Goal: Information Seeking & Learning: Learn about a topic

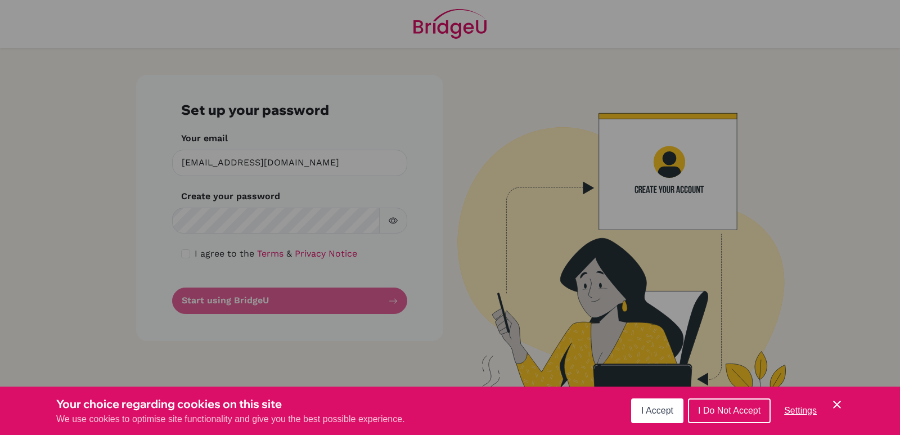
click at [657, 411] on span "I Accept" at bounding box center [657, 411] width 32 height 10
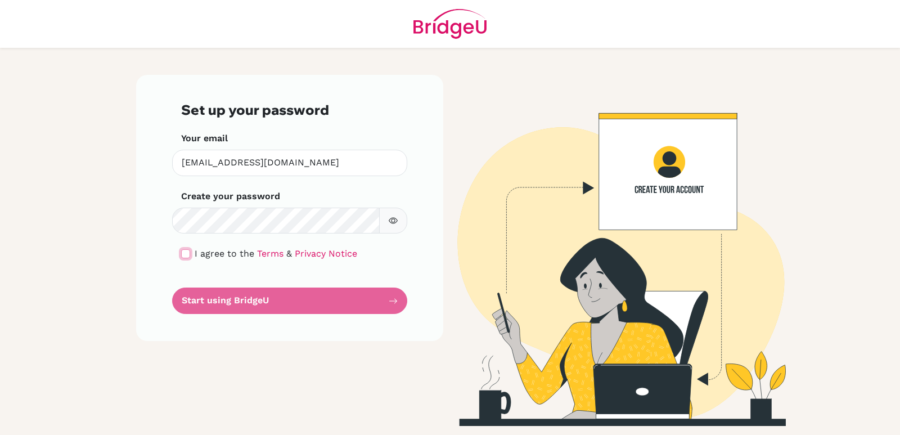
click at [186, 250] on input "checkbox" at bounding box center [185, 253] width 9 height 9
checkbox input "true"
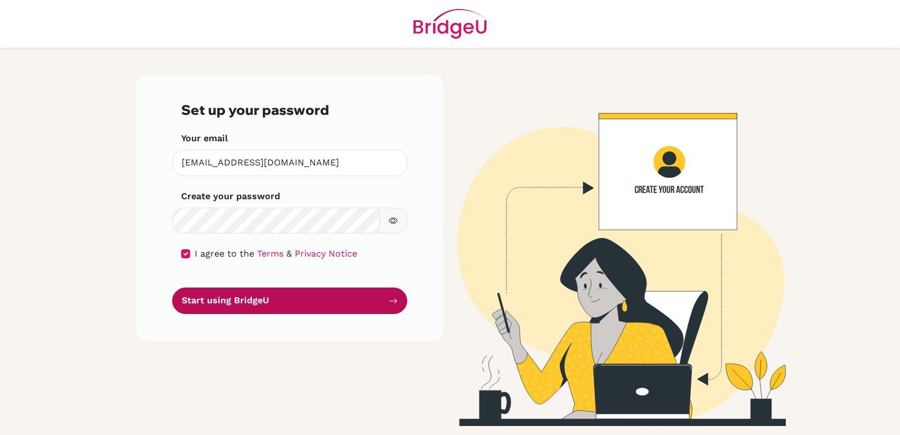
click at [258, 304] on button "Start using BridgeU" at bounding box center [289, 300] width 235 height 26
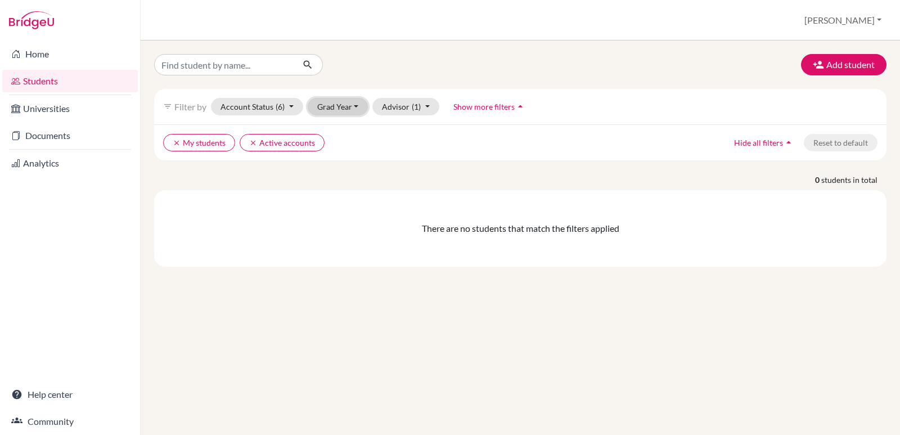
click at [353, 106] on button "Grad Year" at bounding box center [338, 106] width 61 height 17
click at [332, 185] on span "2026" at bounding box center [332, 185] width 20 height 14
click at [440, 104] on button "Advisor (1)" at bounding box center [419, 106] width 67 height 17
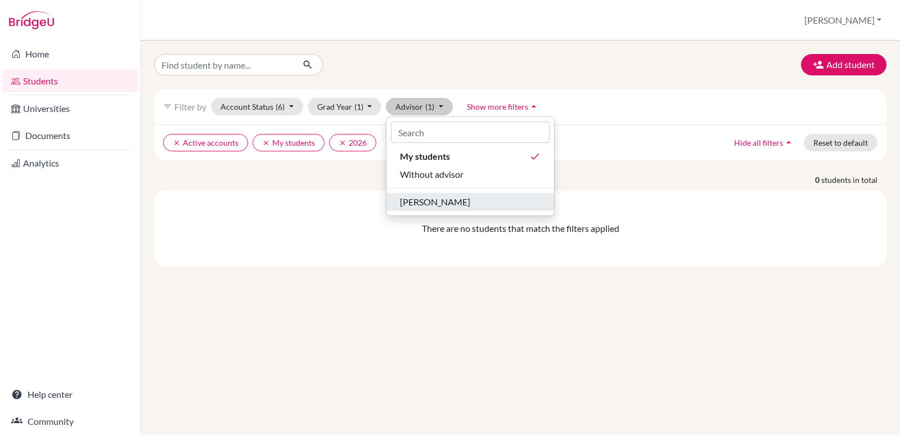
click at [436, 201] on span "[PERSON_NAME]" at bounding box center [435, 202] width 70 height 14
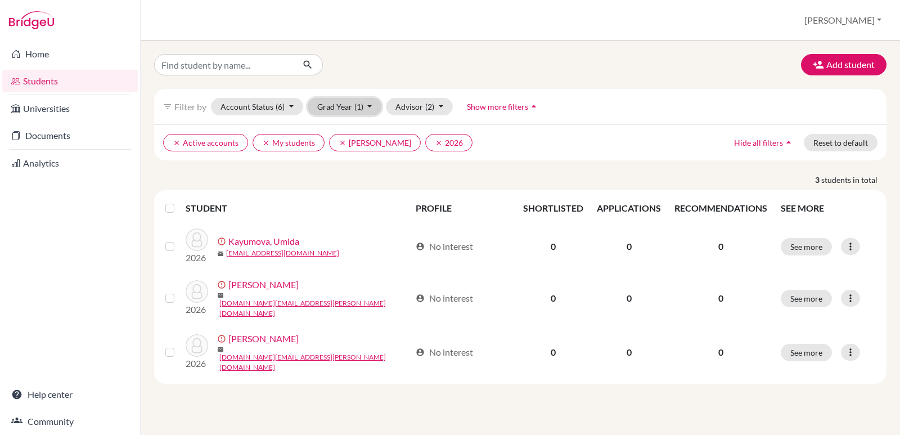
click at [371, 101] on button "Grad Year (1)" at bounding box center [345, 106] width 74 height 17
click at [403, 178] on p "3 students in total" at bounding box center [520, 180] width 749 height 12
click at [292, 106] on button "Account Status (6)" at bounding box center [257, 106] width 92 height 17
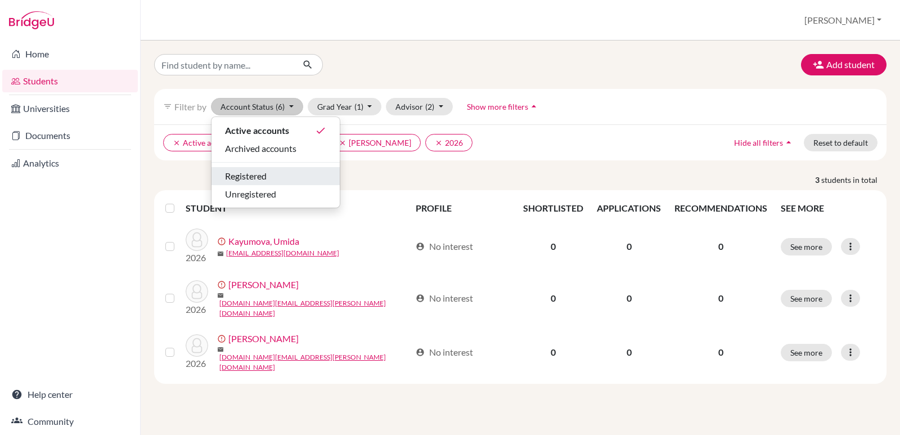
click at [257, 179] on span "Registered" at bounding box center [246, 176] width 42 height 14
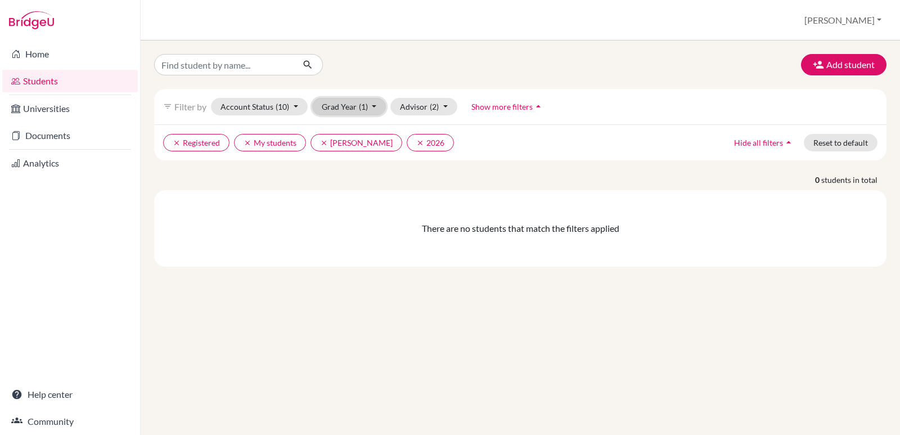
click at [375, 106] on button "Grad Year (1)" at bounding box center [349, 106] width 74 height 17
click at [339, 167] on span "2027" at bounding box center [336, 167] width 20 height 14
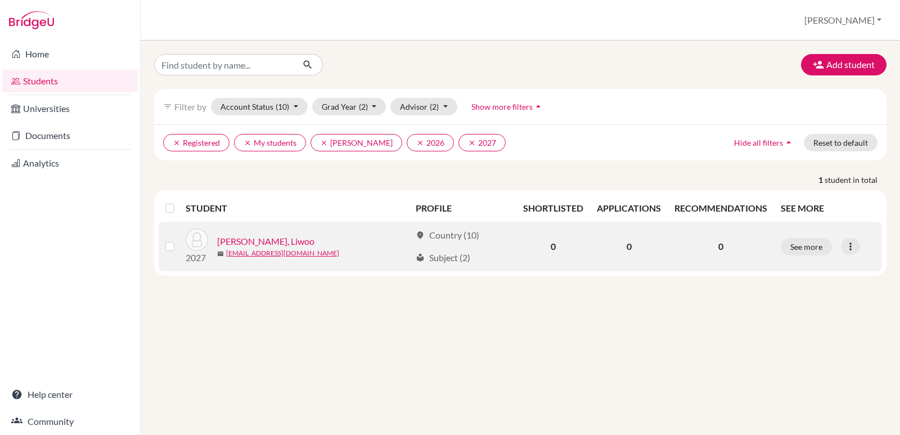
click at [243, 241] on link "[PERSON_NAME], Liwoo" at bounding box center [265, 242] width 97 height 14
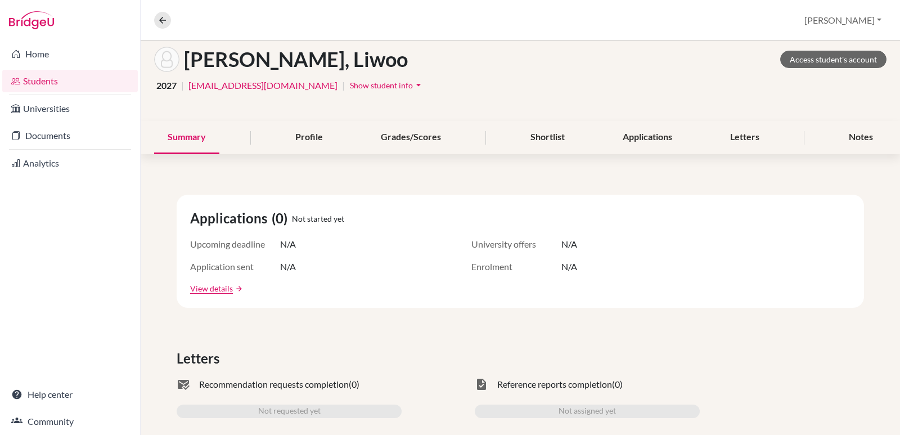
scroll to position [113, 0]
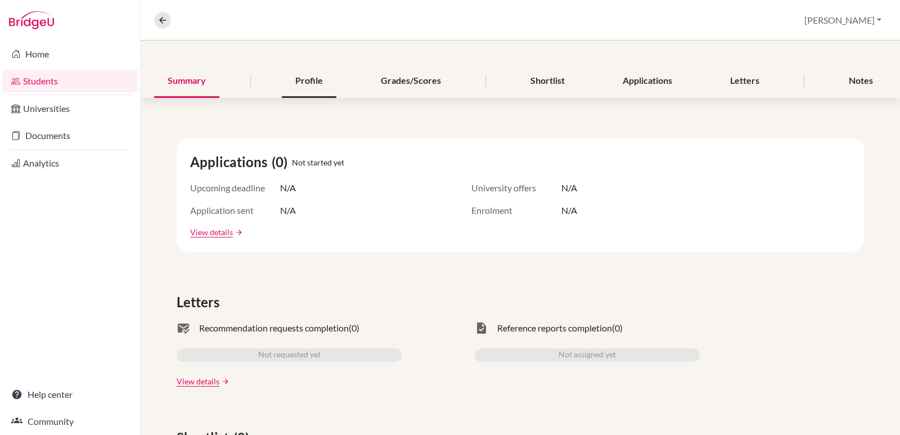
click at [309, 82] on div "Profile" at bounding box center [309, 81] width 55 height 33
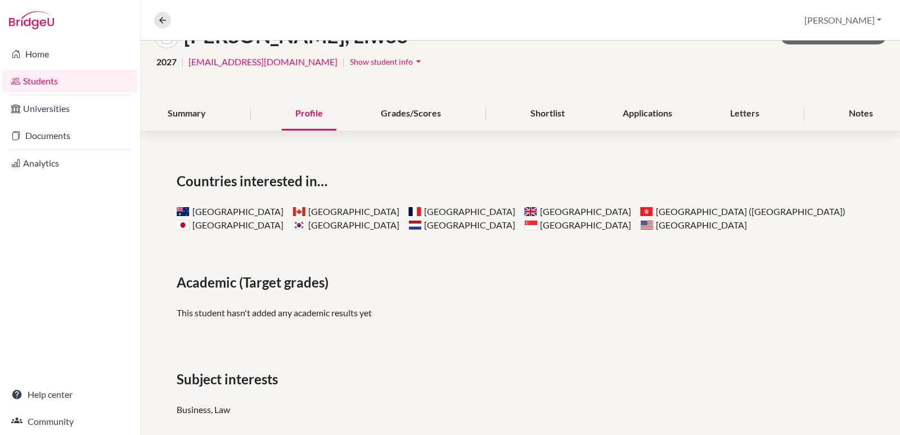
scroll to position [73, 0]
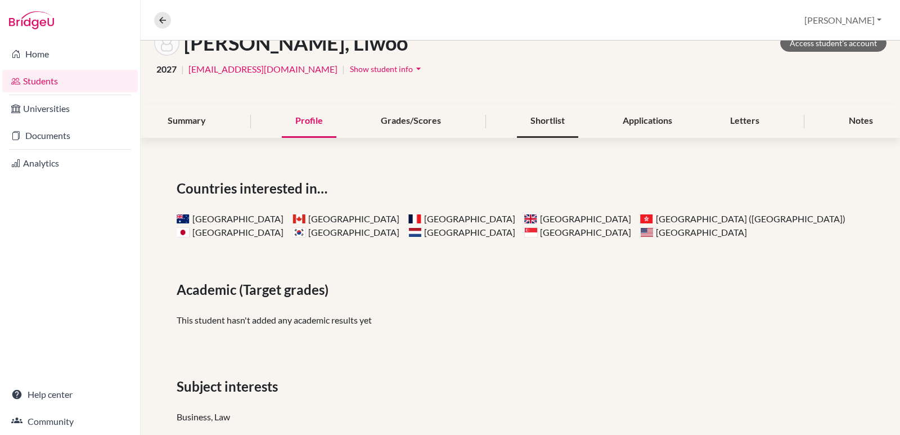
click at [551, 121] on div "Shortlist" at bounding box center [547, 121] width 61 height 33
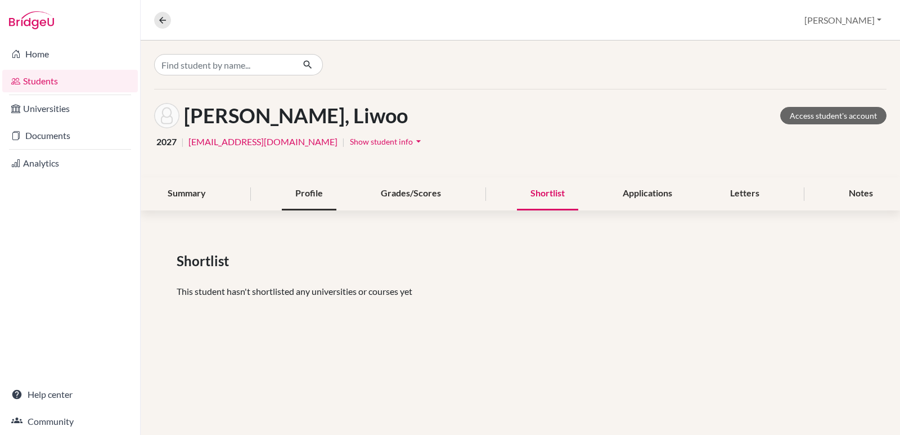
click at [303, 187] on div "Profile" at bounding box center [309, 193] width 55 height 33
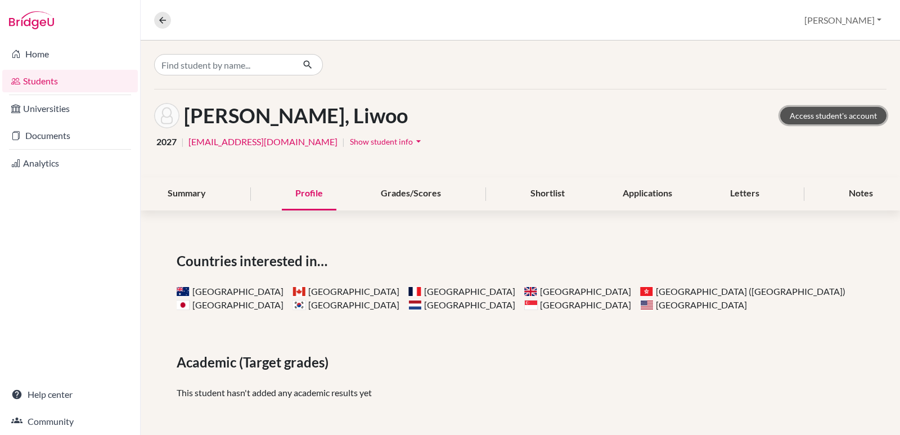
click at [831, 115] on link "Access student's account" at bounding box center [833, 115] width 106 height 17
